Goal: Task Accomplishment & Management: Manage account settings

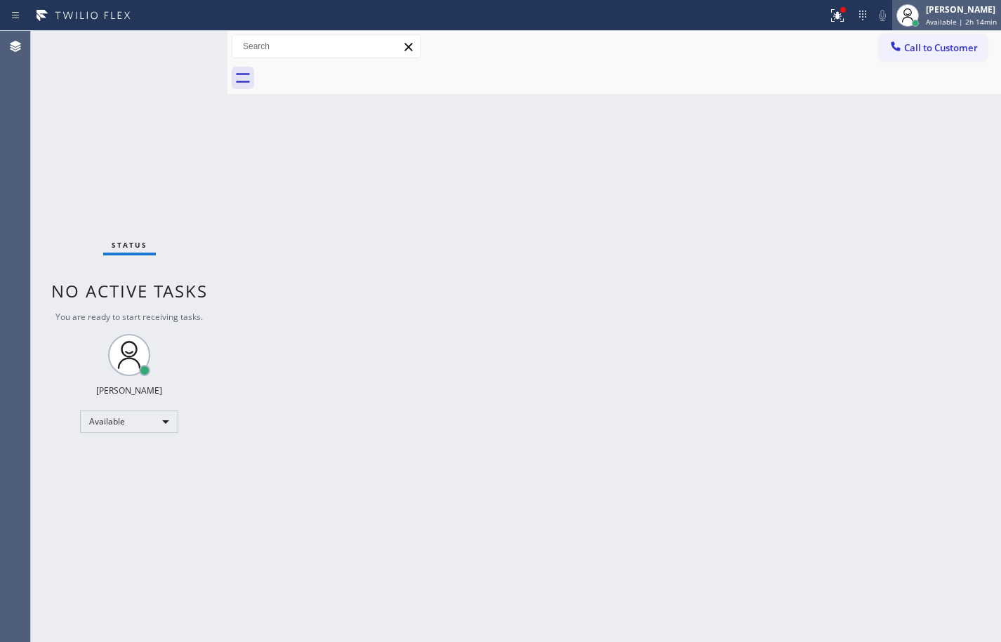
click at [952, 16] on div "[PERSON_NAME] Available | 2h 14min" at bounding box center [962, 15] width 78 height 25
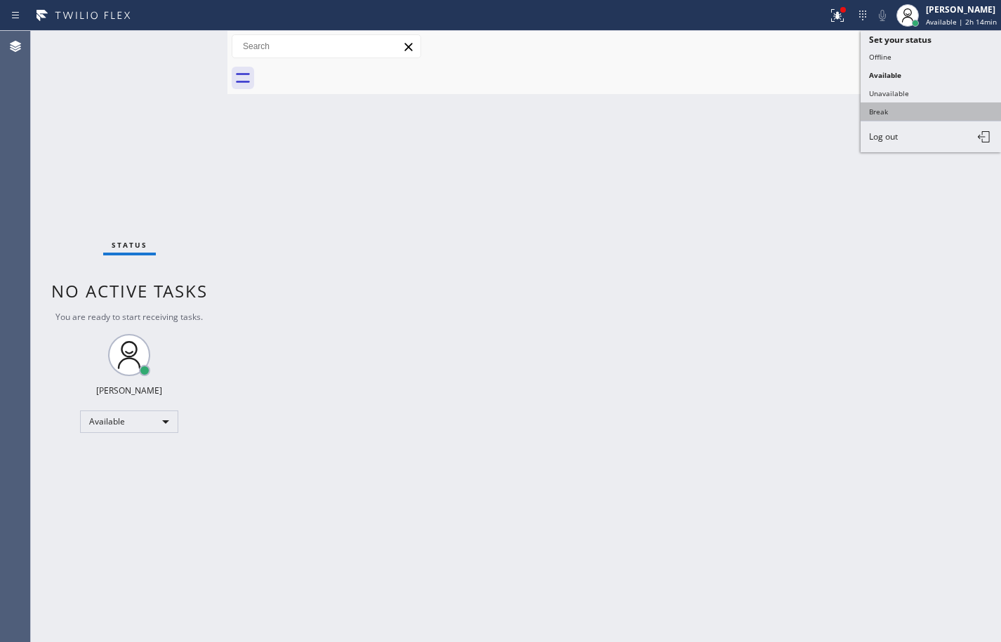
click at [916, 112] on button "Break" at bounding box center [930, 111] width 140 height 18
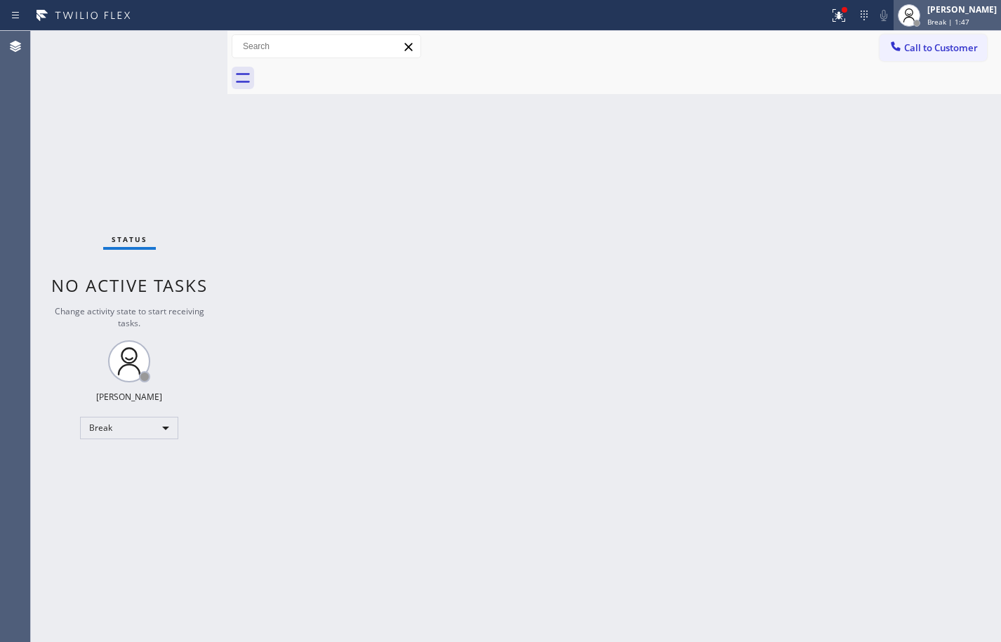
click at [930, 24] on span "Break | 1:47" at bounding box center [948, 22] width 42 height 10
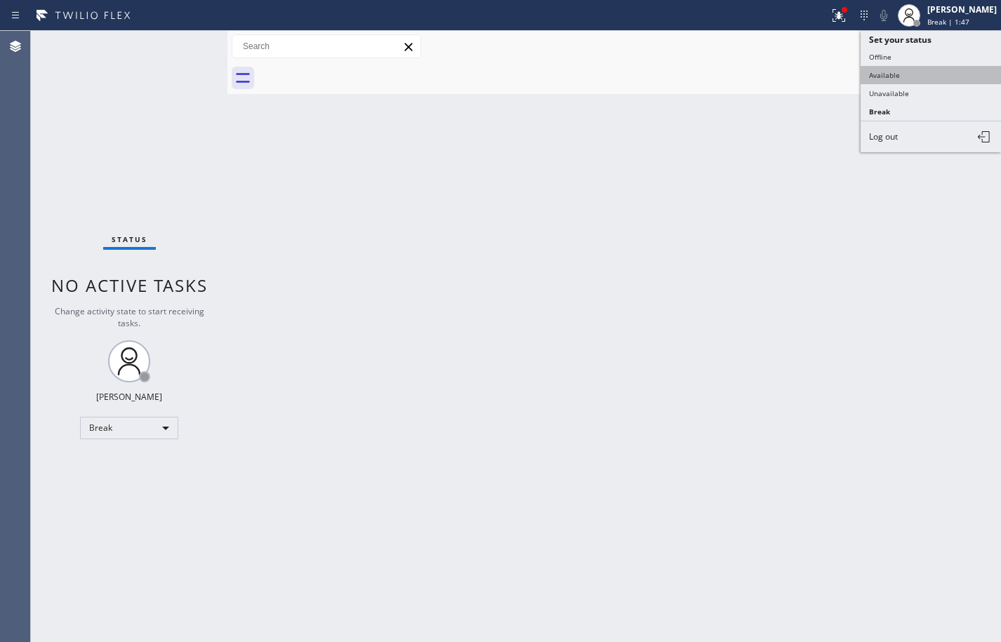
click at [898, 72] on button "Available" at bounding box center [930, 75] width 140 height 18
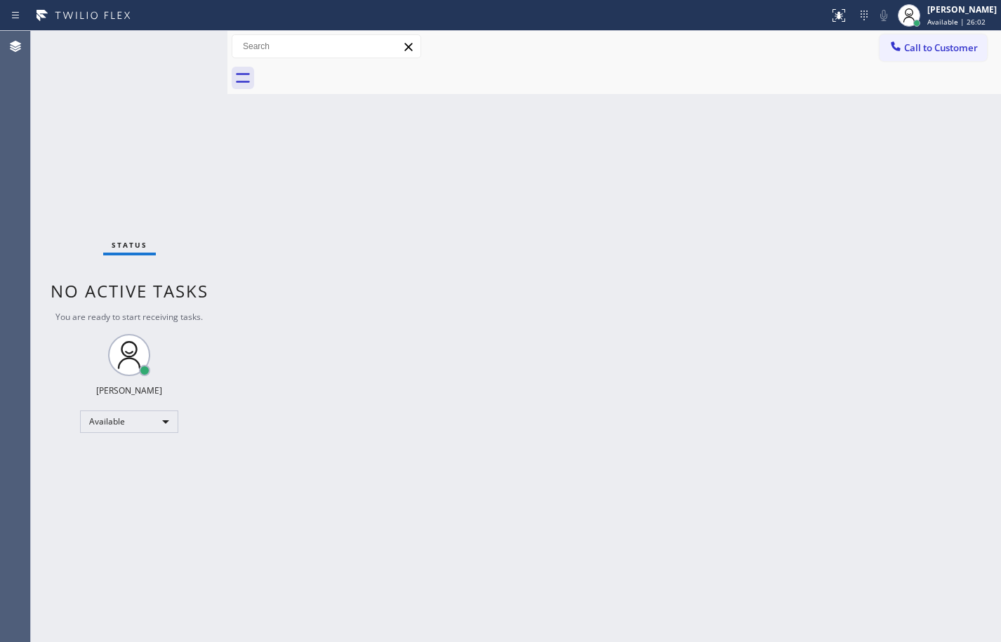
click at [970, 168] on div "Back to Dashboard Change Sender ID Customers Technicians Select a contact Outbo…" at bounding box center [613, 336] width 773 height 611
click at [977, 250] on div "Back to Dashboard Change Sender ID Customers Technicians Select a contact Outbo…" at bounding box center [613, 336] width 773 height 611
click at [984, 168] on div "Back to Dashboard Change Sender ID Customers Technicians Select a contact Outbo…" at bounding box center [613, 336] width 773 height 611
click at [735, 403] on div "Back to Dashboard Change Sender ID Customers Technicians Select a contact Outbo…" at bounding box center [613, 336] width 773 height 611
click at [533, 406] on div "Back to Dashboard Change Sender ID Customers Technicians Select a contact Outbo…" at bounding box center [613, 336] width 773 height 611
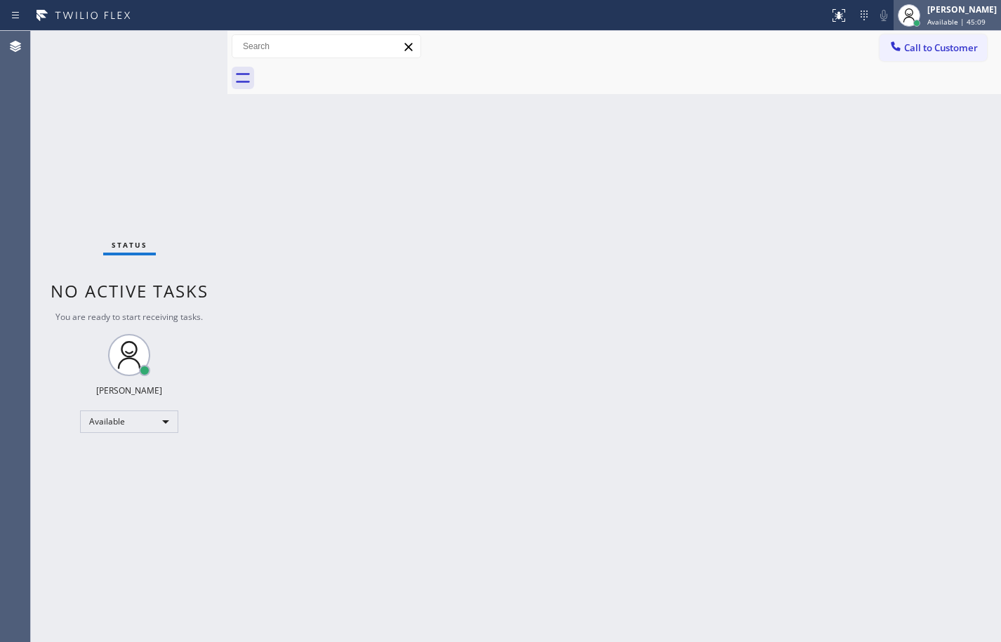
click at [958, 22] on span "Available | 45:09" at bounding box center [956, 22] width 58 height 10
click at [980, 23] on div "Available | 45:13" at bounding box center [961, 22] width 69 height 10
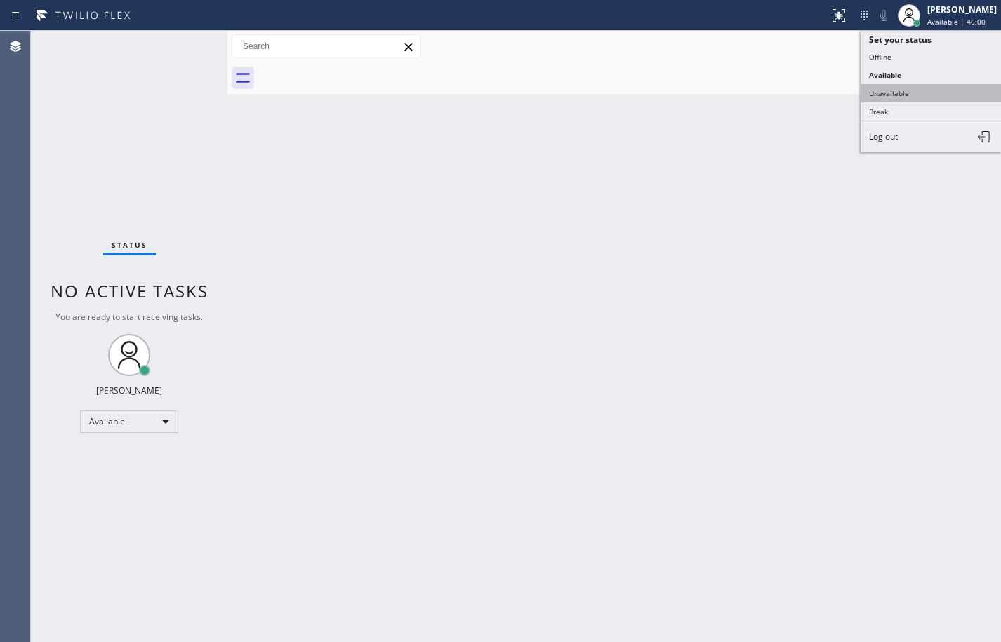
click at [921, 96] on button "Unavailable" at bounding box center [930, 93] width 140 height 18
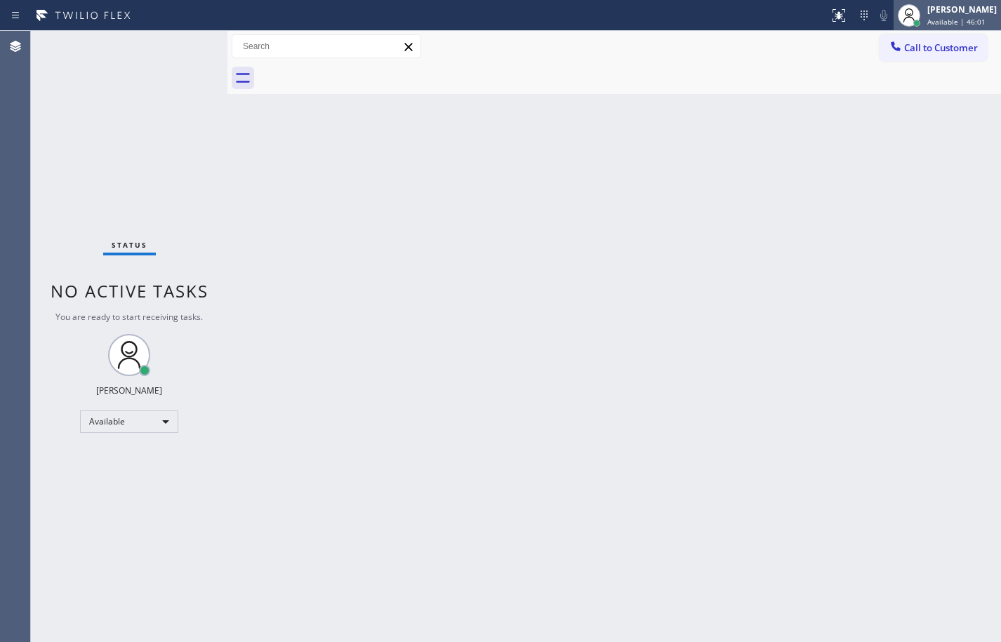
click at [940, 13] on div "[PERSON_NAME]" at bounding box center [961, 10] width 69 height 12
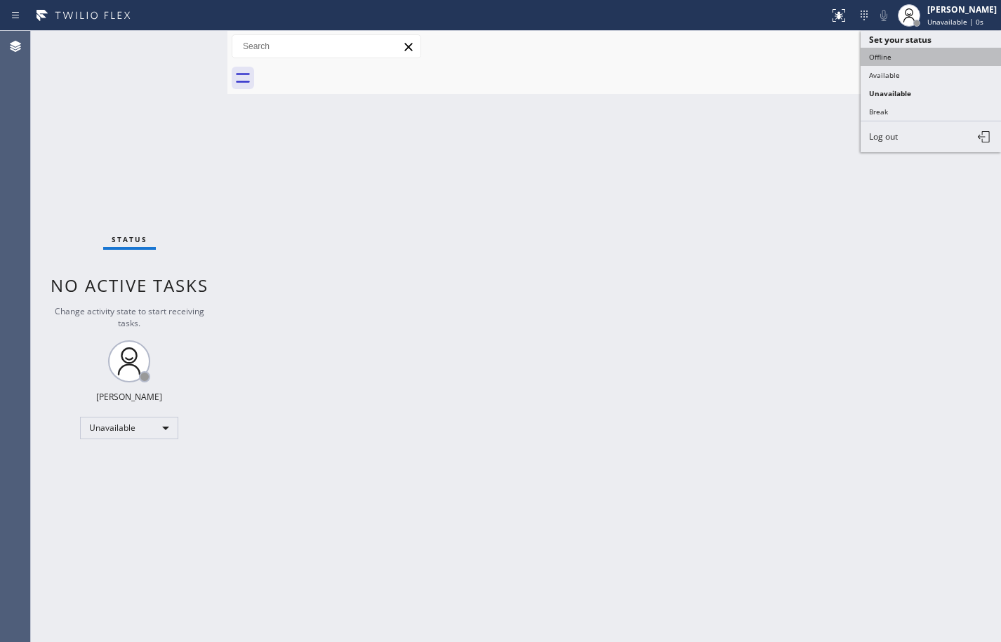
click at [907, 59] on button "Offline" at bounding box center [930, 57] width 140 height 18
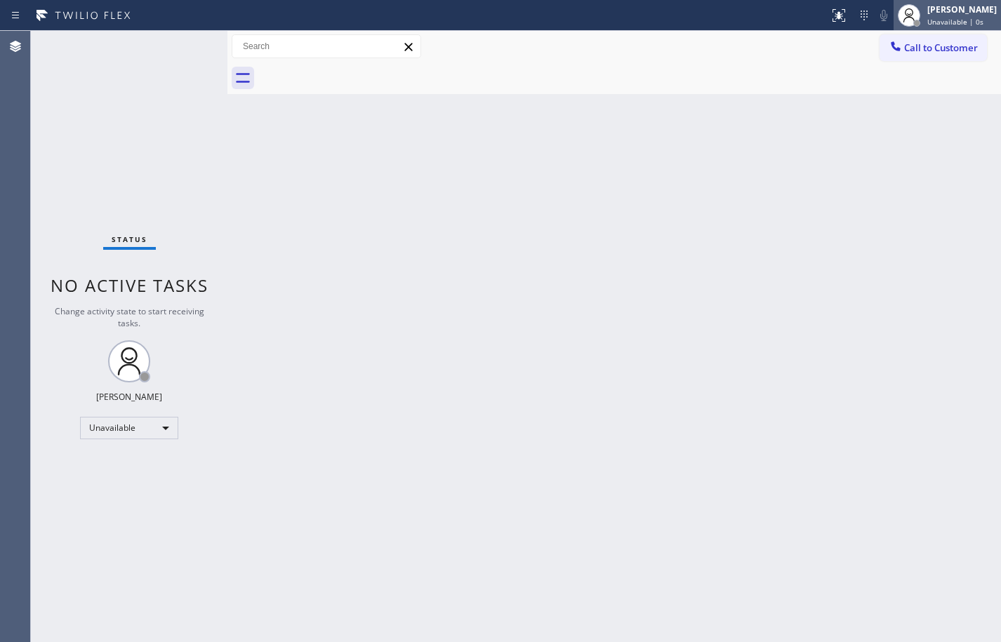
click at [928, 27] on div "[PERSON_NAME] Unavailable | 0s" at bounding box center [946, 15] width 107 height 31
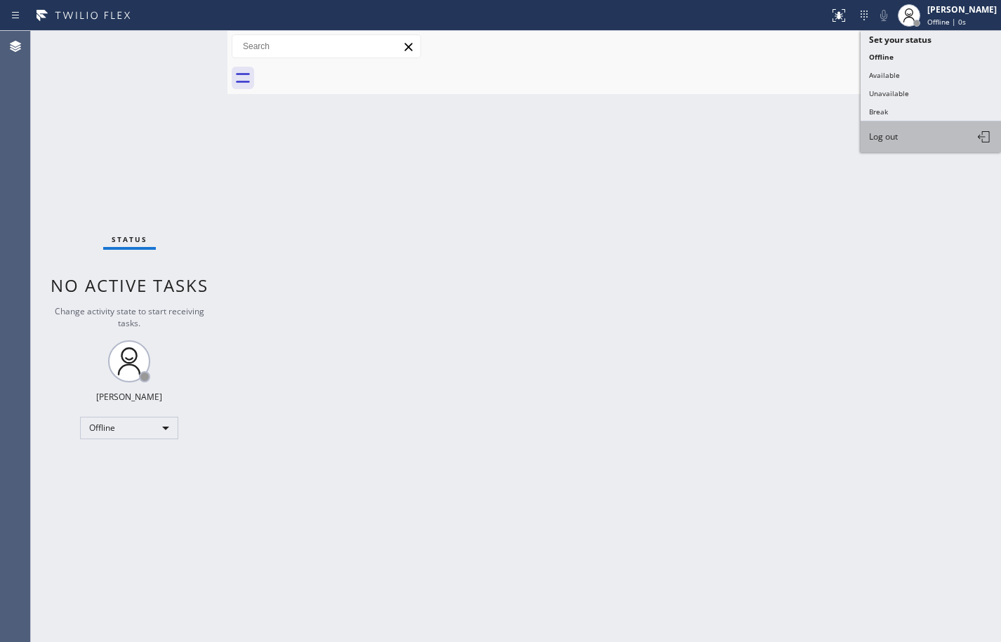
click at [933, 144] on button "Log out" at bounding box center [930, 136] width 140 height 31
